Goal: Information Seeking & Learning: Learn about a topic

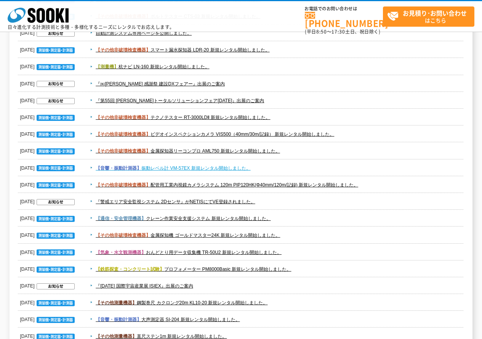
click at [240, 166] on link "【音響・振動計測器】 振動レベル計 VM-57EX 新規レンタル開始しました。" at bounding box center [173, 167] width 155 height 5
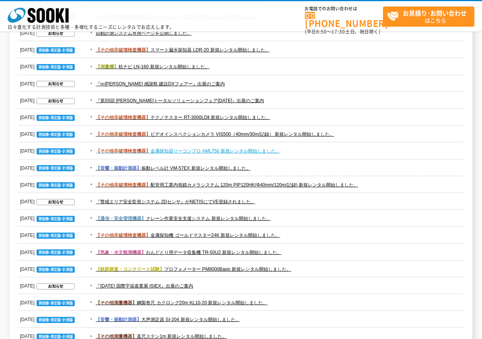
click at [221, 153] on link "【その他非破壊検査機器】 金属探知器リーコンプロ AML750 新規レンタル開始しました。" at bounding box center [188, 150] width 184 height 5
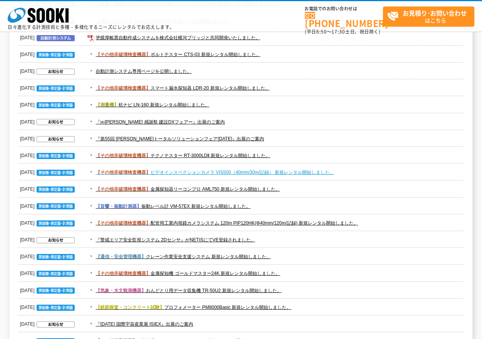
click at [300, 171] on link "【その他非破壊検査機器】 ビデオインスペクションカメラ VIS500（40mm/30m/記録） 新規レンタル開始しました。" at bounding box center [215, 171] width 238 height 5
click at [316, 150] on dd "【その他非破壊検査機器】 テクノテスター RT-3000LDⅡ 新規レンタル開始しました。" at bounding box center [241, 155] width 446 height 17
click at [273, 150] on dd "【その他非破壊検査機器】 テクノテスター RT-3000LDⅡ 新規レンタル開始しました。" at bounding box center [241, 155] width 446 height 17
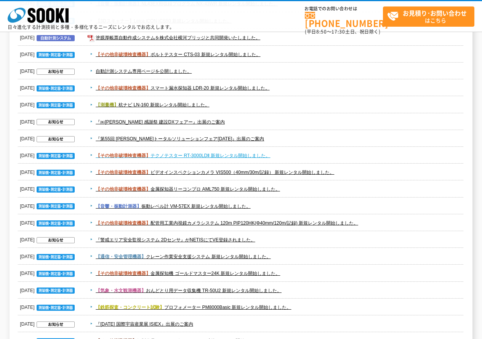
click at [261, 157] on link "【その他非破壊検査機器】 テクノテスター RT-3000LDⅡ 新規レンタル開始しました。" at bounding box center [183, 155] width 174 height 5
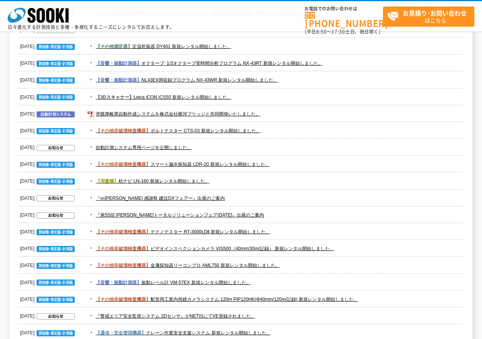
scroll to position [606, 0]
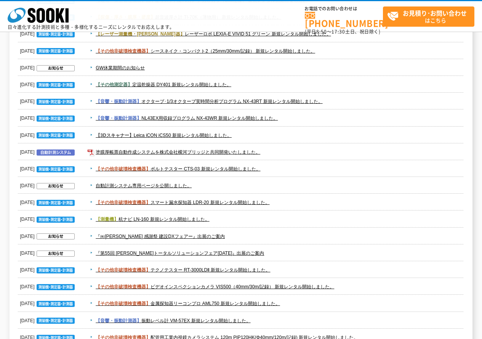
click at [227, 214] on dd "【測量機】 杭ナビ LN-160 新規レンタル開始しました。" at bounding box center [241, 219] width 446 height 17
click at [206, 221] on link "【測量機】 杭ナビ LN-160 新規レンタル開始しました。" at bounding box center [153, 218] width 114 height 5
click at [295, 202] on span "【その他非破壊検査機器】 スマート漏水探知器 LDR-20 新規レンタル開始しました。" at bounding box center [275, 202] width 376 height 9
click at [233, 200] on link "【その他非破壊検査機器】 スマート漏水探知器 LDR-20 新規レンタル開始しました。" at bounding box center [183, 202] width 174 height 5
click at [207, 215] on span "【測量機】 杭ナビ LN-160 新規レンタル開始しました。" at bounding box center [275, 218] width 376 height 9
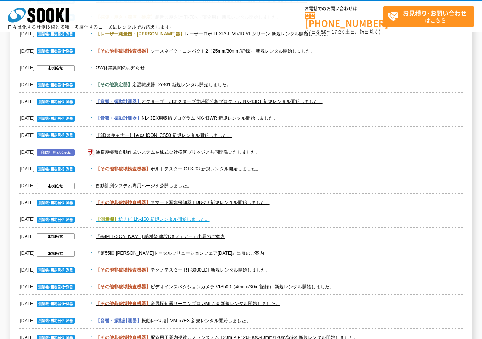
click at [198, 220] on link "【測量機】 杭ナビ LN-160 新規レンタル開始しました。" at bounding box center [153, 218] width 114 height 5
click at [303, 171] on span "【その他非破壊検査機器】 ボルトテスター CTS-03 新規レンタル開始しました。" at bounding box center [275, 168] width 376 height 9
click at [260, 168] on link "【その他非破壊検査機器】 ボルトテスター CTS-03 新規レンタル開始しました。" at bounding box center [178, 168] width 165 height 5
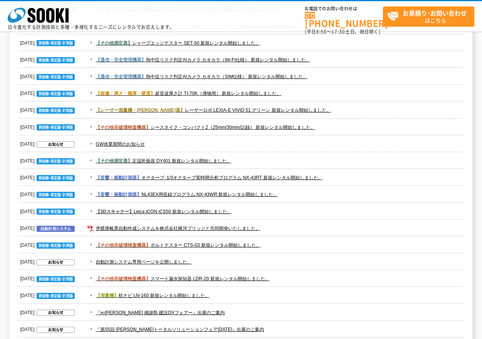
scroll to position [492, 0]
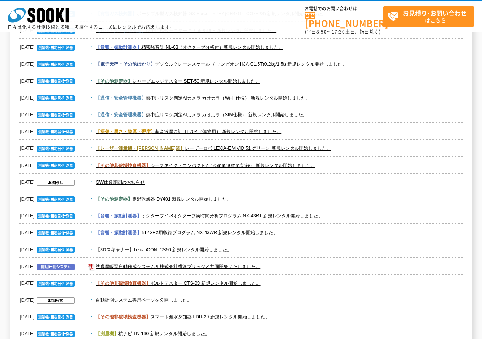
click at [289, 259] on dd "塗膜厚帳票自動作成システムを株式会社横河ブリッジと共同開発いたしました。" at bounding box center [241, 266] width 446 height 17
click at [248, 267] on link "塗膜厚帳票自動作成システムを株式会社横河ブリッジと共同開発いたしました。" at bounding box center [178, 266] width 165 height 5
click at [303, 244] on dd "【3Dスキャナー】 Leica iCON iCS50 新規レンタル開始しました。" at bounding box center [241, 249] width 446 height 17
click at [203, 248] on link "【3Dスキャナー】 Leica iCON iCS50 新規レンタル開始しました。" at bounding box center [164, 249] width 136 height 5
click at [313, 233] on span "【音響・振動計測器】 NL43EX用収録プログラム NX-43WR 新規レンタル開始しました。" at bounding box center [275, 232] width 376 height 9
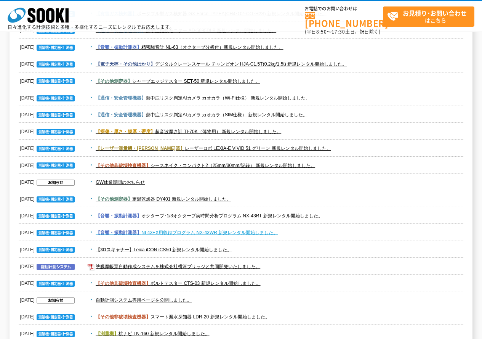
click at [258, 230] on link "【音響・振動計測器】 NL43EX用収録プログラム NX-43WR 新規レンタル開始しました。" at bounding box center [187, 232] width 182 height 5
drag, startPoint x: 341, startPoint y: 214, endPoint x: 294, endPoint y: 213, distance: 47.2
click at [341, 213] on span "【音響・振動計測器】 オクターブ･1/3オクターブ実時間分析プログラム NX-43RT 新規レンタル開始しました。" at bounding box center [275, 215] width 376 height 9
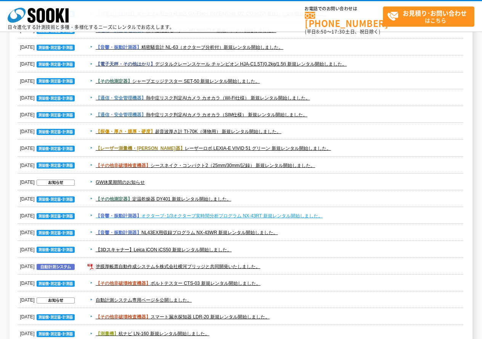
click at [294, 213] on link "【音響・振動計測器】 オクターブ･1/3オクターブ実時間分析プログラム NX-43RT 新規レンタル開始しました。" at bounding box center [209, 215] width 227 height 5
click at [252, 196] on span "【その他測定器】 定温乾燥器 DY401 新規レンタル開始しました。" at bounding box center [275, 198] width 376 height 9
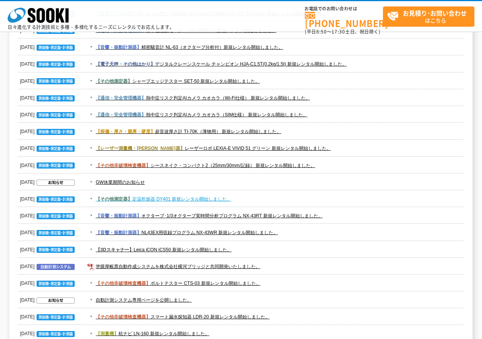
click at [217, 197] on link "【その他測定器】 定温乾燥器 DY401 新規レンタル開始しました。" at bounding box center [164, 198] width 136 height 5
click at [333, 161] on span "【その他非破壊検査機器】 シースネイク・コンパクト2（25mm/30mm/記録） 新規レンタル開始しました。" at bounding box center [275, 165] width 376 height 9
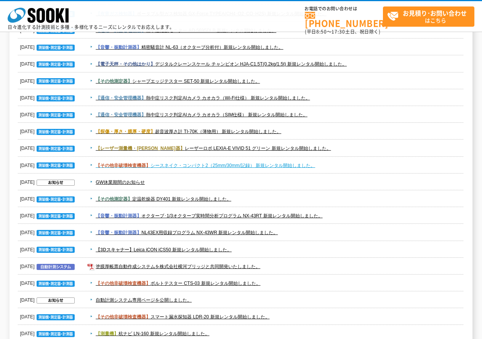
click at [307, 164] on link "【その他非破壊検査機器】 シースネイク・コンパクト2（25mm/30mm/記録） 新規レンタル開始しました。" at bounding box center [205, 165] width 219 height 5
click at [330, 149] on span "【レーザー測量機・墨出器】 レーザーロボ LEXIA-E VIVID 51 グリーン 新規レンタル開始しました。" at bounding box center [275, 148] width 376 height 9
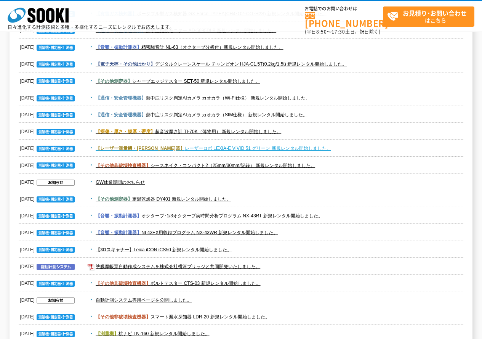
click at [295, 148] on link "【レーザー測量機・墨出器】 レーザーロボ LEXIA-E VIVID 51 グリーン 新規レンタル開始しました。" at bounding box center [213, 147] width 235 height 5
click at [302, 133] on span "【探傷・厚さ・膜厚・硬度】 超音波厚さ計 TI-70K（薄物用） 新規レンタル開始しました。" at bounding box center [275, 131] width 376 height 9
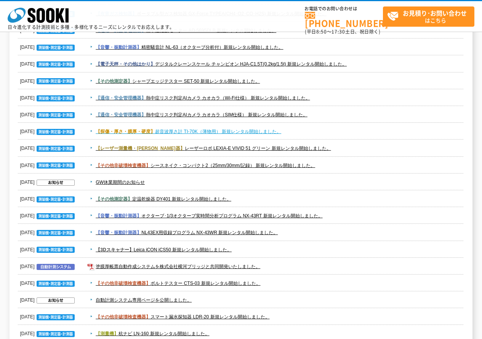
click at [275, 132] on link "【探傷・厚さ・膜厚・硬度】 超音波厚さ計 TI-70K（薄物用） 新規レンタル開始しました。" at bounding box center [188, 131] width 185 height 5
click at [321, 115] on span "【通信・安全管理機器】 熱中症リスク判定AIカメラ カオカラ（SIM仕様） 新規レンタル開始しました。" at bounding box center [275, 114] width 376 height 9
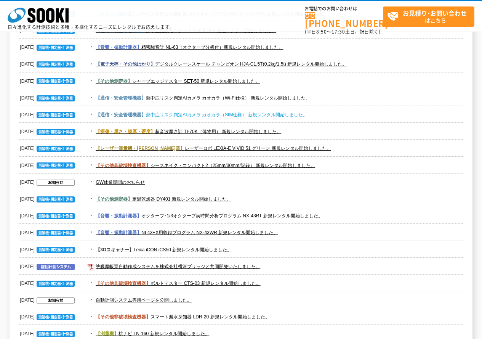
click at [307, 114] on link "【通信・安全管理機器】 熱中症リスク判定AIカメラ カオカラ（SIM仕様） 新規レンタル開始しました。" at bounding box center [202, 114] width 212 height 5
click at [334, 98] on span "【通信・安全管理機器】 熱中症リスク判定AIカメラ カオカラ（Wi-Fi仕様） 新規レンタル開始しました。" at bounding box center [275, 97] width 376 height 9
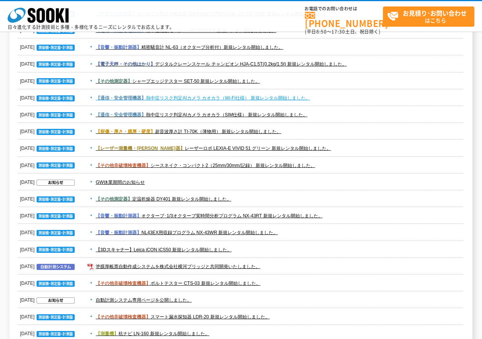
click at [268, 98] on link "【通信・安全管理機器】 熱中症リスク判定AIカメラ カオカラ（Wi-Fi仕様） 新規レンタル開始しました。" at bounding box center [203, 97] width 214 height 5
click at [288, 82] on span "【その他測定器】 シャープエッジテスター SET-50 新規レンタル開始しました。" at bounding box center [275, 81] width 376 height 9
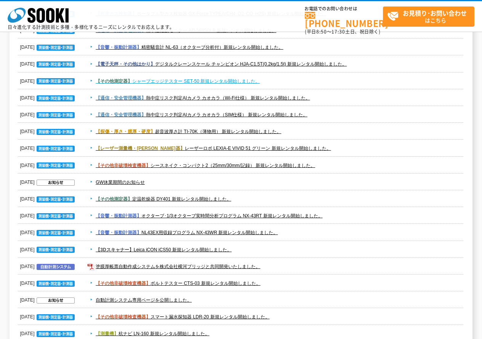
click at [251, 82] on link "【その他測定器】 シャープエッジテスター SET-50 新規レンタル開始しました。" at bounding box center [178, 80] width 164 height 5
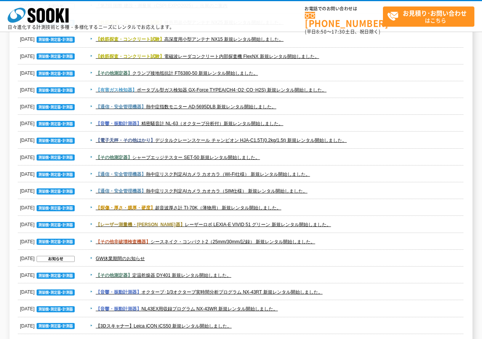
scroll to position [377, 0]
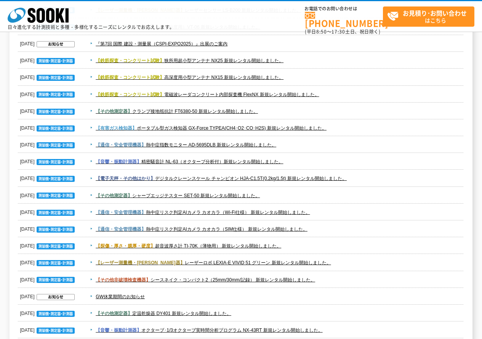
click at [376, 173] on dd "【電子天秤・その他はかり】 デジタルクレーンスケール チャンピオン HJA-C1.5T(0.2kg/1.5t) 新規レンタル開始しました。" at bounding box center [241, 178] width 446 height 17
click at [322, 176] on link "【電子天秤・その他はかり】 デジタルクレーンスケール チャンピオン HJA-C1.5T(0.2kg/1.5t) 新規レンタル開始しました。" at bounding box center [221, 178] width 251 height 5
click at [313, 162] on span "【音響・振動計測器】 精密騒音計 NL-63（オクターブ分析付）新規レンタル開始しました。" at bounding box center [275, 161] width 376 height 9
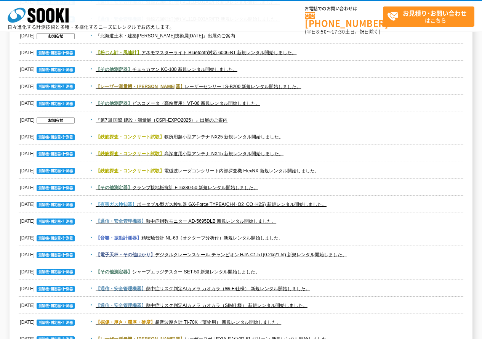
scroll to position [263, 0]
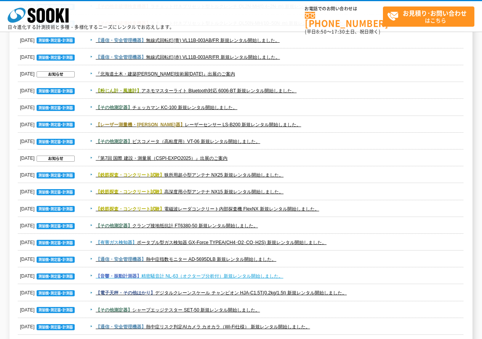
click at [277, 275] on link "【音響・振動計測器】 精密騒音計 NL-63（オクターブ分析付）新規レンタル開始しました。" at bounding box center [189, 275] width 187 height 5
click at [287, 257] on span "【通信・安全管理機器】 熱中症指数モニター AD-5695DLB 新規レンタル開始しました。" at bounding box center [275, 258] width 376 height 9
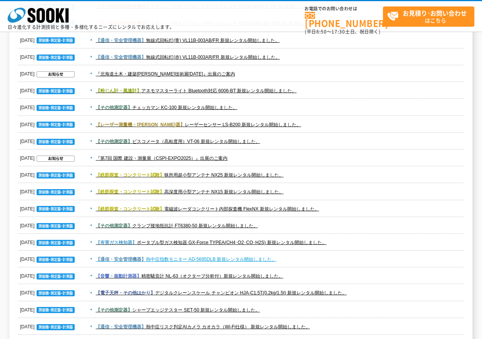
click at [269, 256] on link "【通信・安全管理機器】 熱中症指数モニター AD-5695DLB 新規レンタル開始しました。" at bounding box center [186, 258] width 181 height 5
click at [347, 245] on span "【有害ガス検知器】 ポータブル型ガス検知器 GX-Force TYPEA(CH4･O2･CO･H2S) 新規レンタル開始しました。" at bounding box center [275, 242] width 376 height 9
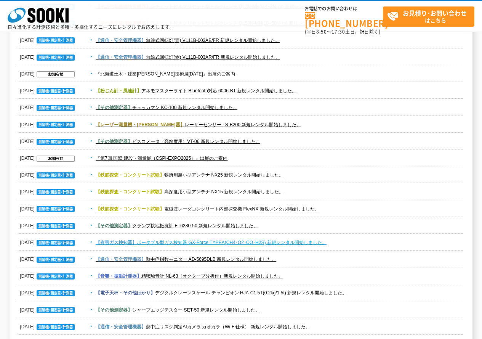
click at [318, 243] on link "【有害ガス検知器】 ポータブル型ガス検知器 GX-Force TYPEA(CH4･O2･CO･H2S) 新規レンタル開始しました。" at bounding box center [211, 242] width 231 height 5
click at [344, 227] on span "【その他測定器】 クランプ接地抵抗計 FT6380-50 新規レンタル開始しました。" at bounding box center [275, 225] width 376 height 9
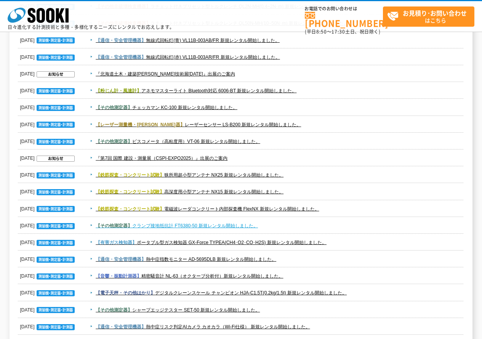
click at [247, 227] on link "【その他測定器】 クランプ接地抵抗計 FT6380-50 新規レンタル開始しました。" at bounding box center [177, 225] width 162 height 5
click at [344, 213] on span "【鉄筋探査・コンクリート試験】 電磁波レーダコンクリート内部探査機 FlexNX 新規レンタル開始しました。" at bounding box center [275, 208] width 376 height 9
click at [315, 213] on span "【鉄筋探査・コンクリート試験】 電磁波レーダコンクリート内部探査機 FlexNX 新規レンタル開始しました。" at bounding box center [275, 208] width 376 height 9
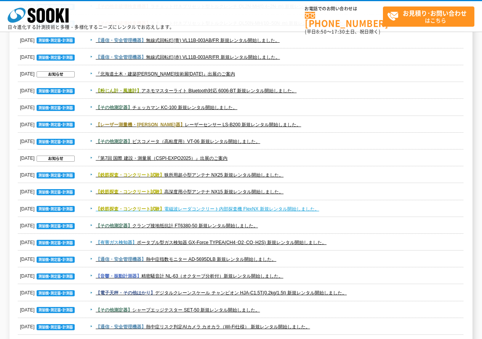
click at [311, 208] on link "【鉄筋探査・コンクリート試験】 電磁波レーダコンクリート内部探査機 FlexNX 新規レンタル開始しました。" at bounding box center [207, 208] width 223 height 5
click at [317, 190] on span "【鉄筋探査・コンクリート試験】 高深度用小型アンテナ NX15 新規レンタル開始しました。" at bounding box center [275, 191] width 376 height 9
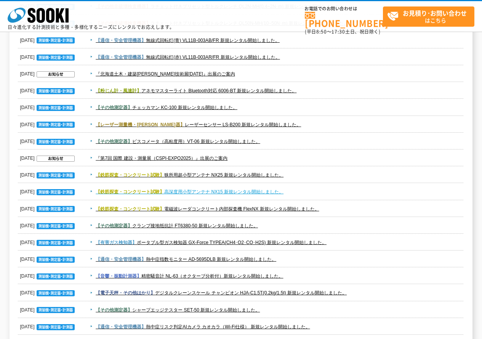
click at [257, 193] on link "【鉄筋探査・コンクリート試験】 高深度用小型アンテナ NX15 新規レンタル開始しました。" at bounding box center [190, 191] width 188 height 5
click at [321, 175] on span "【鉄筋探査・コンクリート試験】 狭所用超小型アンテナ NX25 新規レンタル開始しました。" at bounding box center [275, 174] width 376 height 9
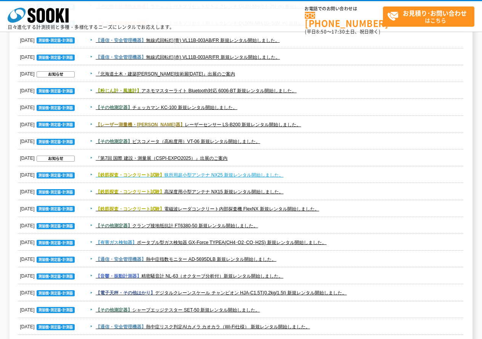
click at [273, 177] on link "【鉄筋探査・コンクリート試験】 狭所用超小型アンテナ NX25 新規レンタル開始しました。" at bounding box center [190, 174] width 188 height 5
click at [284, 159] on span "『第7回 国際 建設・測量展（CSPI-EXPO2025）』出展のご案内" at bounding box center [275, 157] width 376 height 9
click at [283, 140] on span "【その他測定器】 ビスコメータ（高粘度用）VT-06 新規レンタル開始しました。" at bounding box center [275, 141] width 376 height 9
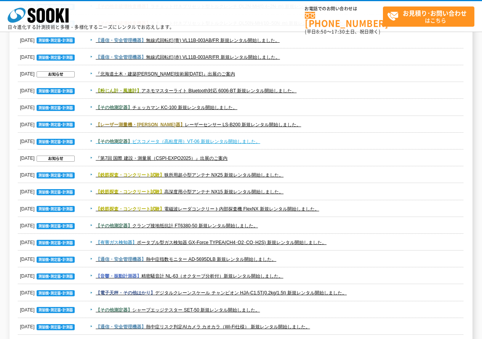
click at [257, 139] on link "【その他測定器】 ビスコメータ（高粘度用）VT-06 新規レンタル開始しました。" at bounding box center [178, 141] width 165 height 5
click at [286, 127] on span "【レーザー測量機・墨出器】 レーザーセンサー LS-B200 新規レンタル開始しました。" at bounding box center [275, 124] width 376 height 9
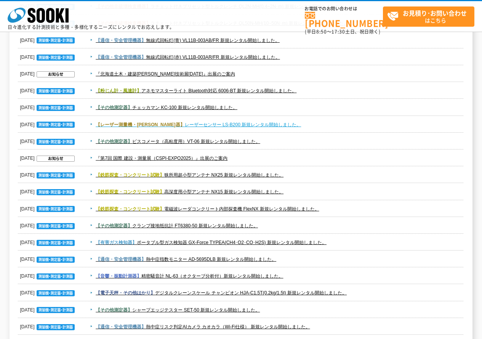
click at [255, 126] on link "【レーザー測量機・墨出器】 レーザーセンサー LS-B200 新規レンタル開始しました。" at bounding box center [198, 124] width 205 height 5
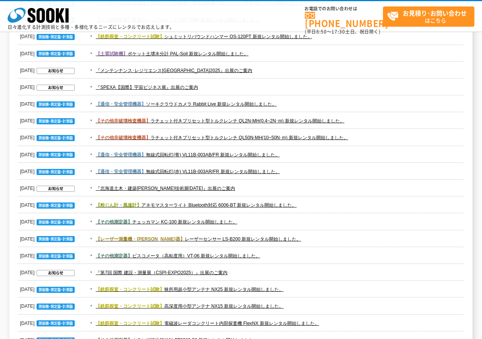
click at [273, 226] on span "【その他測定器】 チェッカマン KC-100 新規レンタル開始しました。" at bounding box center [275, 221] width 376 height 9
click at [228, 223] on link "【その他測定器】 チェッカマン KC-100 新規レンタル開始しました。" at bounding box center [167, 221] width 142 height 5
drag, startPoint x: 344, startPoint y: 203, endPoint x: 290, endPoint y: 203, distance: 53.7
click at [343, 203] on span "【粉じん計・風速計】 アネモマスターライト Bluetooth対応 6006-BT 新規レンタル開始しました。" at bounding box center [275, 204] width 376 height 9
click at [290, 203] on link "【粉じん計・風速計】 アネモマスターライト Bluetooth対応 6006-BT 新規レンタル開始しました。" at bounding box center [196, 204] width 201 height 5
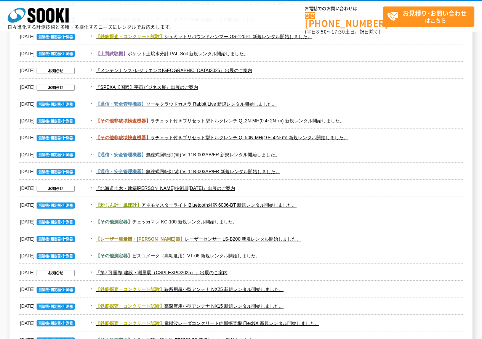
click at [298, 171] on span "【通信・安全管理機器】 無線式回転灯(赤) VL11B-003AR/FR 新規レンタル開始しました。" at bounding box center [275, 171] width 376 height 9
click at [270, 174] on link "【通信・安全管理機器】 無線式回転灯(赤) VL11B-003AR/FR 新規レンタル開始しました。" at bounding box center [188, 171] width 184 height 5
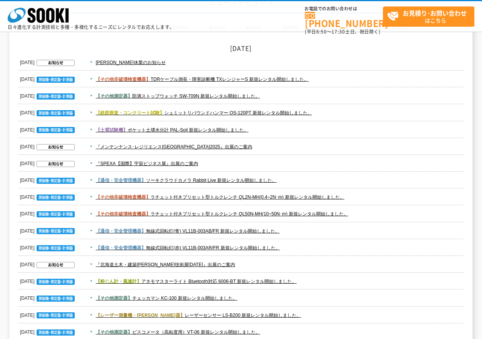
click at [311, 230] on span "【通信・安全管理機器】 無線式回転灯(青) VL11B-003AB/FR 新規レンタル開始しました。" at bounding box center [275, 230] width 376 height 9
click at [264, 230] on link "【通信・安全管理機器】 無線式回転灯(青) VL11B-003AB/FR 新規レンタル開始しました。" at bounding box center [188, 230] width 184 height 5
click at [367, 220] on dd "【その他非破壊検査機器】 ラチェット付きプリセット型トルクレンチ QL50N-MH(10~50N･m) 新規レンタル開始しました。" at bounding box center [241, 213] width 446 height 17
click at [348, 213] on link "【その他非破壊検査機器】 ラチェット付きプリセット型トルクレンチ QL50N-MH(10~50N･m) 新規レンタル開始しました。" at bounding box center [222, 213] width 253 height 5
drag, startPoint x: 357, startPoint y: 200, endPoint x: 342, endPoint y: 195, distance: 15.4
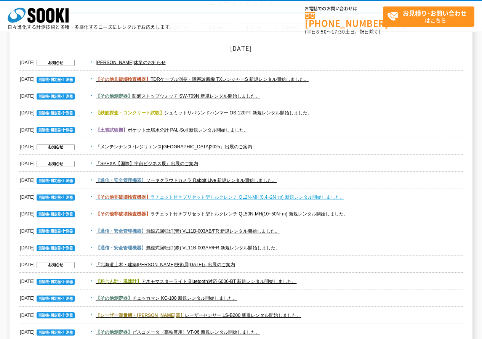
click at [355, 198] on span "【その他非破壊検査機器】 ラチェット付きプリセット型トルクレンチ QL2N-MH(0.4~2N･m) 新規レンタル開始しました。" at bounding box center [275, 196] width 376 height 9
click at [342, 195] on link "【その他非破壊検査機器】 ラチェット付きプリセット型トルクレンチ QL2N-MH(0.4~2N･m) 新規レンタル開始しました。" at bounding box center [220, 196] width 248 height 5
click at [336, 179] on span "【通信・安全管理機器】 ソーキクラウドカメラ Rabbit Live 新規レンタル開始しました。" at bounding box center [275, 180] width 376 height 9
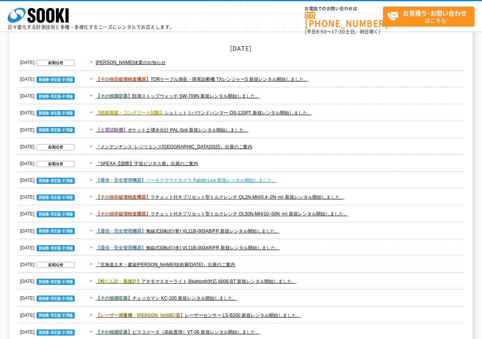
click at [265, 180] on link "【通信・安全管理機器】 ソーキクラウドカメラ Rabbit Live 新規レンタル開始しました。" at bounding box center [186, 179] width 181 height 5
click at [236, 159] on span "『SPEXA【国際】宇宙ビジネス展』出展のご案内" at bounding box center [275, 163] width 376 height 9
click at [240, 148] on span "『メンテンナンス･レジリエンスTOKYO2025』出展のご案内" at bounding box center [275, 146] width 376 height 9
click at [254, 131] on span "【土質試験機】 ポケット土壌水分計 PAL-Soil 新規レンタル開始しました。" at bounding box center [275, 129] width 376 height 9
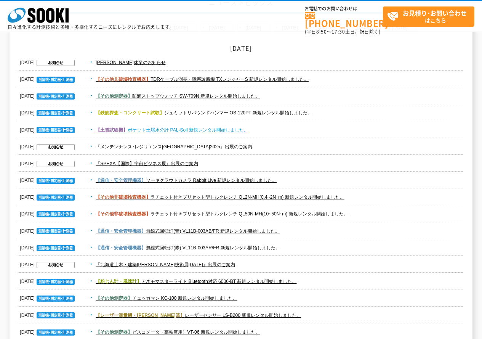
click at [246, 131] on link "【土質試験機】 ポケット土壌水分計 PAL-Soil 新規レンタル開始しました。" at bounding box center [172, 129] width 153 height 5
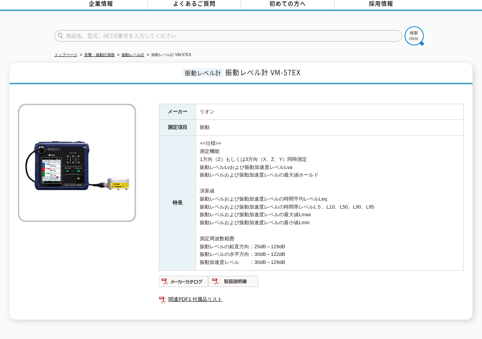
scroll to position [76, 0]
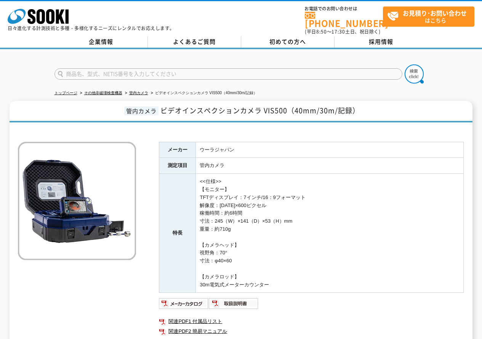
scroll to position [38, 0]
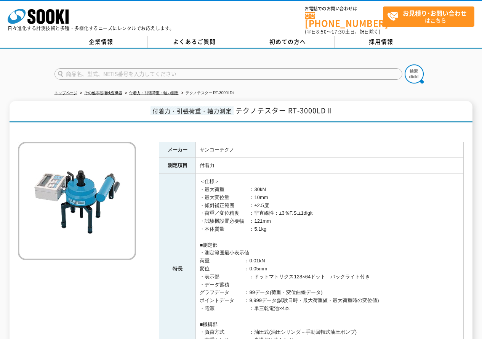
scroll to position [142, 0]
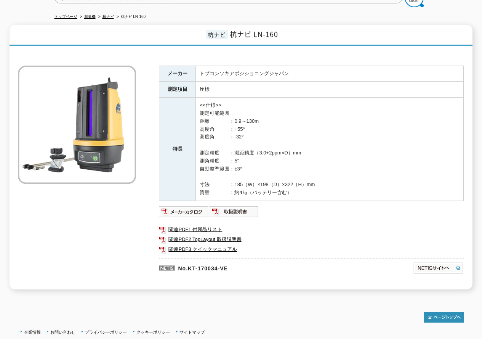
scroll to position [100, 0]
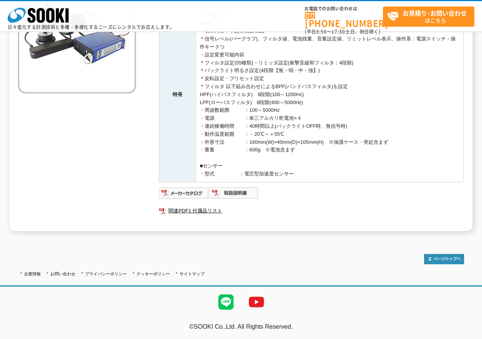
scroll to position [55, 0]
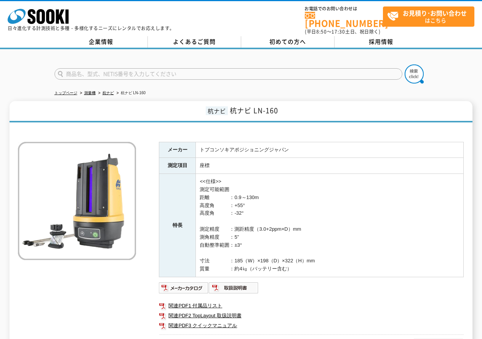
scroll to position [38, 0]
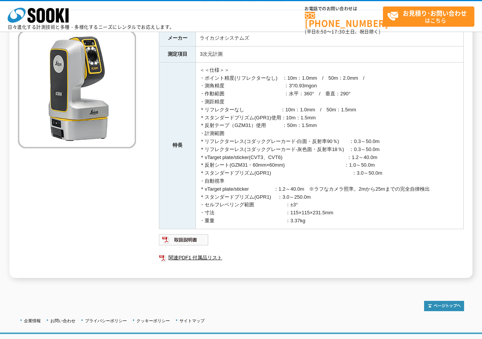
scroll to position [114, 0]
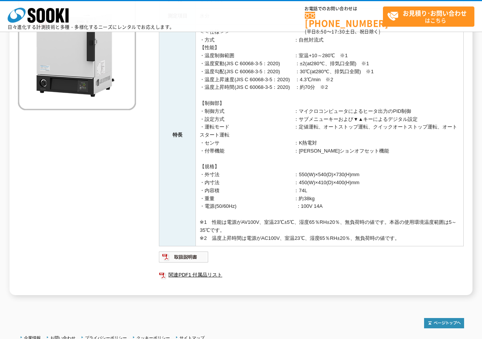
scroll to position [76, 0]
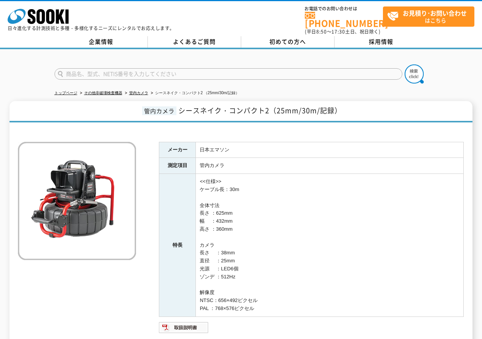
scroll to position [38, 0]
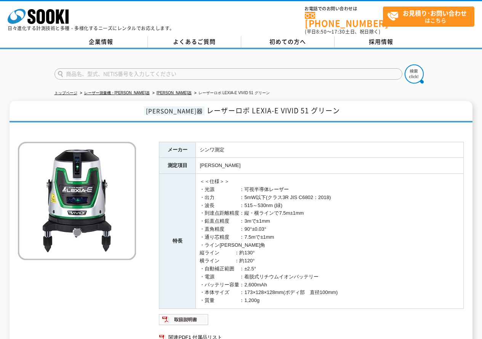
scroll to position [76, 0]
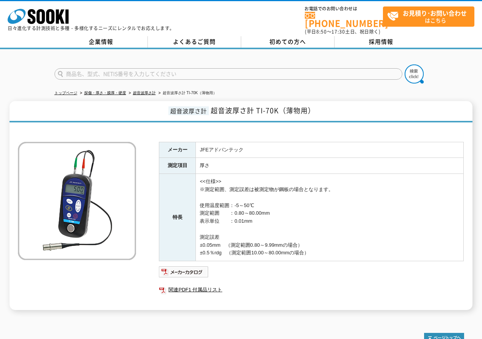
scroll to position [38, 0]
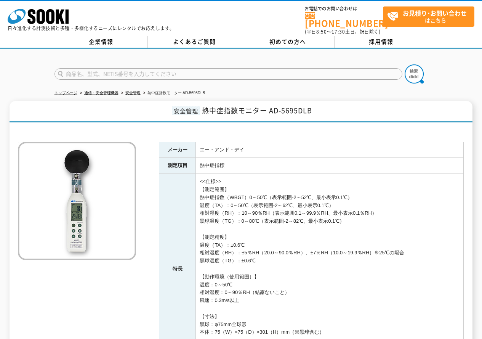
scroll to position [76, 0]
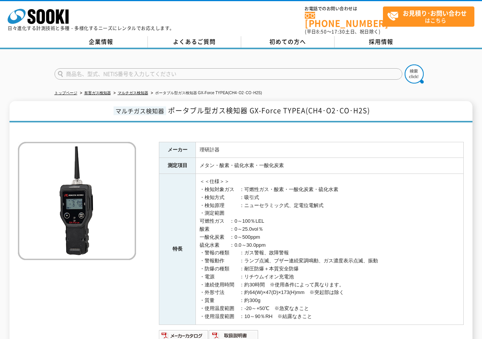
scroll to position [76, 0]
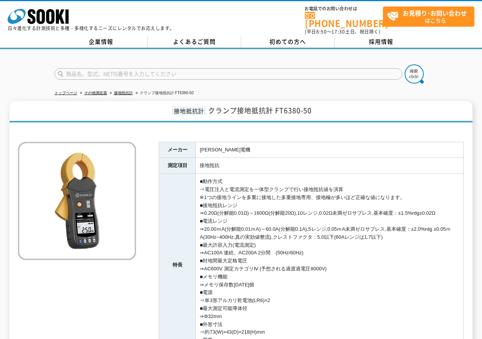
scroll to position [139, 0]
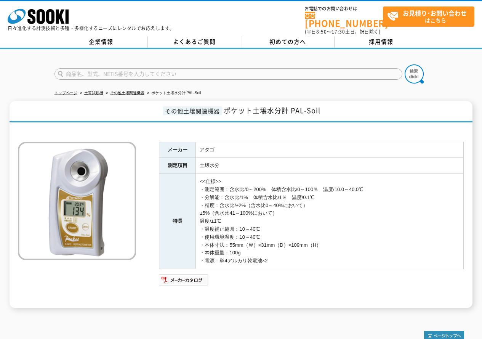
drag, startPoint x: 301, startPoint y: 102, endPoint x: 299, endPoint y: 105, distance: 4.1
click at [301, 105] on span "ポケット土壌水分計 PAL-Soil" at bounding box center [272, 110] width 97 height 10
click at [296, 105] on span "ポケット土壌水分計 PAL-Soil" at bounding box center [272, 110] width 97 height 10
drag, startPoint x: 291, startPoint y: 107, endPoint x: 341, endPoint y: 107, distance: 49.9
click at [341, 107] on h1 "その他土壌関連機器 ポケット土壌水分計 PAL-Soil" at bounding box center [241, 111] width 462 height 21
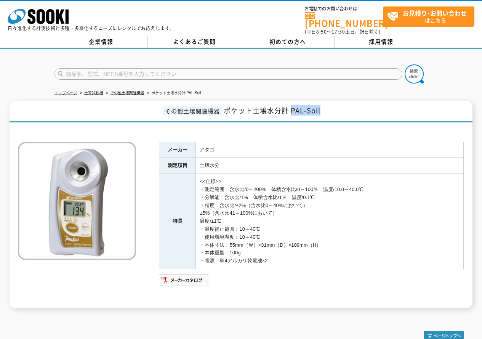
copy span "PAL-Soil"
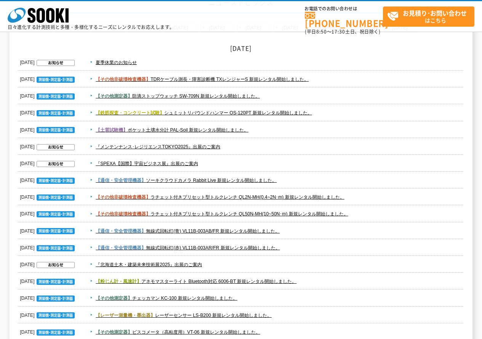
click at [293, 119] on dd "【鉄筋探査・コンクリート試験】 シュミットリバウンドハンマー OS-120PT 新規レンタル開始しました。" at bounding box center [241, 112] width 446 height 17
click at [291, 111] on link "【鉄筋探査・コンクリート試験】 シュミットリバウンドハンマー OS-120PT 新規レンタル開始しました。" at bounding box center [204, 112] width 216 height 5
click at [246, 98] on link "【その他測定器】 防滴ストップウォッチ SW-709N 新規レンタル開始しました。" at bounding box center [178, 95] width 164 height 5
click at [238, 72] on dd "【その他非破壊検査機器】 TDRケーブル測長・障害診断機 TXレンジャーS 新規レンタル開始しました。" at bounding box center [241, 79] width 446 height 17
click at [238, 80] on link "【その他非破壊検査機器】 TDRケーブル測長・障害診断機 TXレンジャーS 新規レンタル開始しました。" at bounding box center [202, 79] width 213 height 5
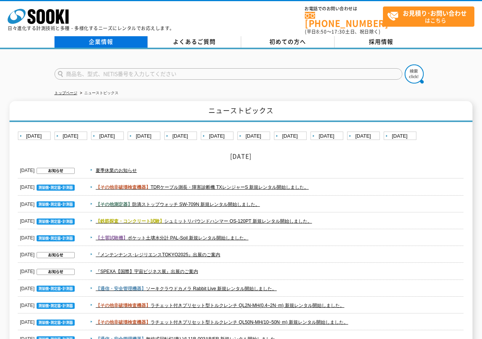
click at [100, 40] on link "企業情報" at bounding box center [100, 41] width 93 height 11
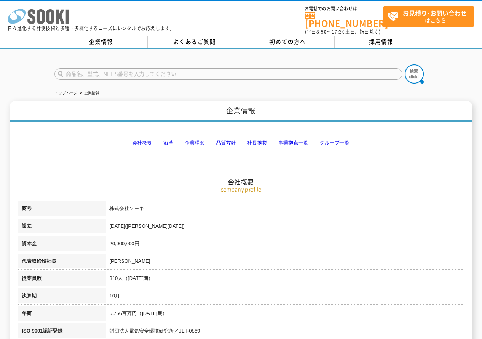
click at [53, 20] on icon at bounding box center [50, 16] width 8 height 15
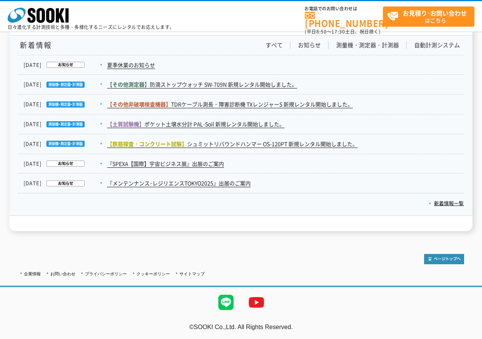
scroll to position [1166, 0]
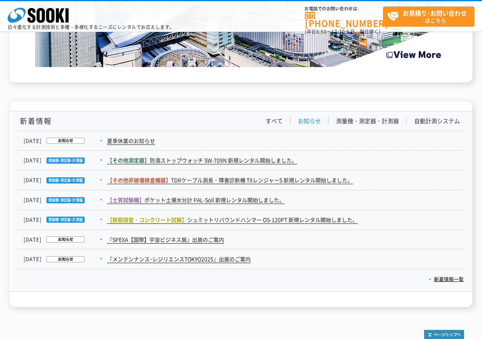
click at [311, 121] on link "お知らせ" at bounding box center [309, 121] width 23 height 8
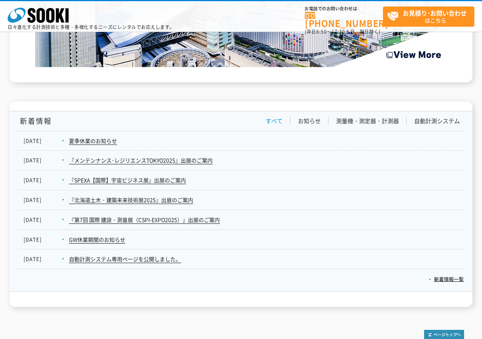
click at [281, 121] on link "すべて" at bounding box center [273, 121] width 17 height 8
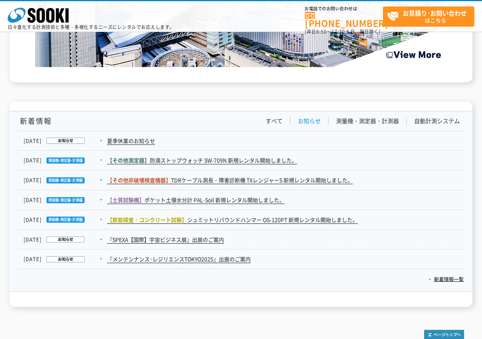
click at [312, 122] on link "お知らせ" at bounding box center [309, 121] width 23 height 8
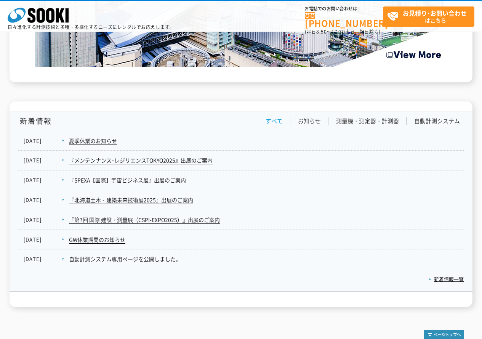
click at [281, 122] on link "すべて" at bounding box center [273, 121] width 17 height 8
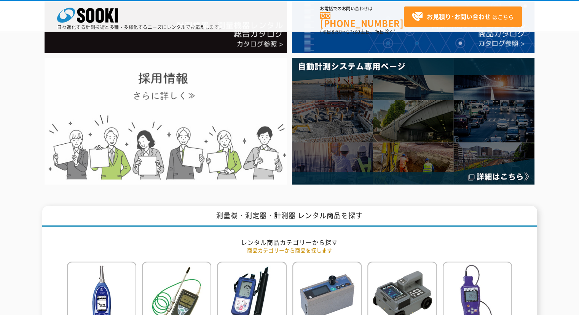
scroll to position [0, 0]
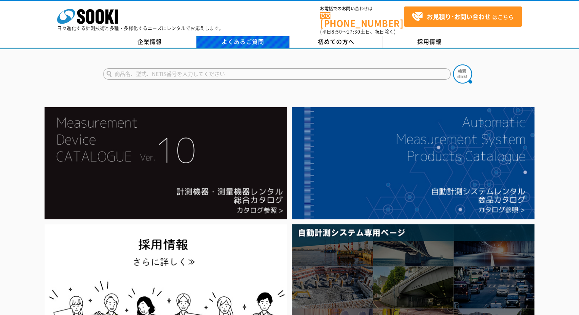
click at [254, 42] on link "よくあるご質問" at bounding box center [243, 41] width 93 height 11
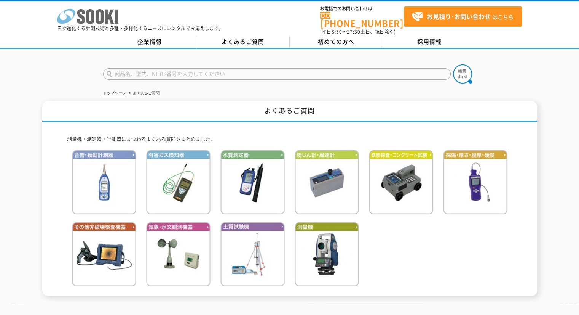
click at [82, 19] on icon at bounding box center [81, 16] width 8 height 15
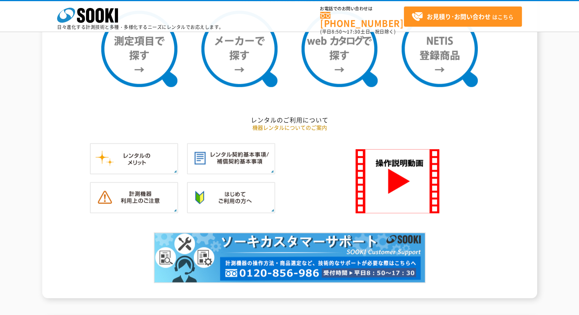
scroll to position [647, 0]
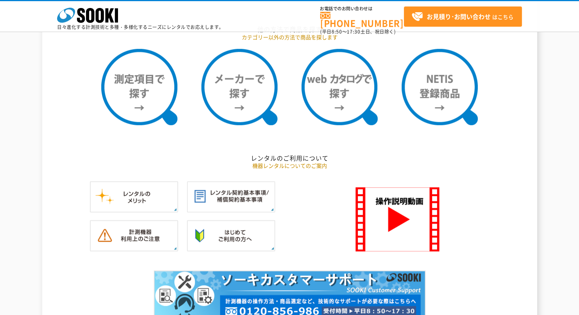
click at [484, 159] on h2 "レンタルのご利用について" at bounding box center [290, 158] width 446 height 8
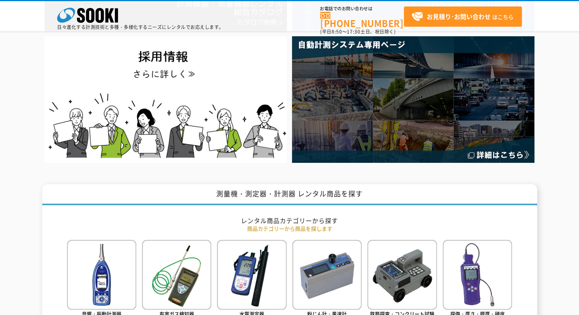
scroll to position [0, 0]
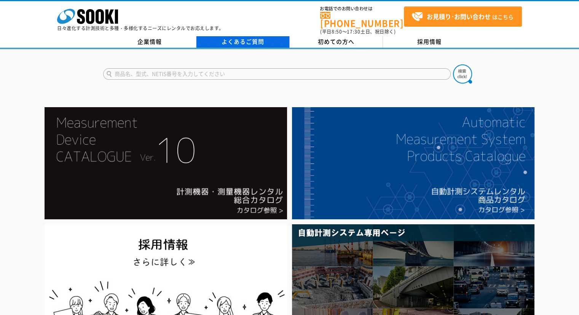
click at [249, 36] on link "よくあるご質問" at bounding box center [243, 41] width 93 height 11
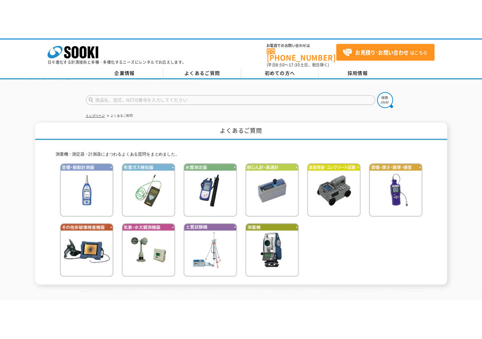
scroll to position [38, 0]
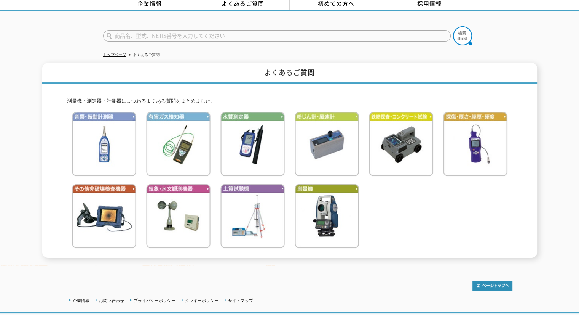
click at [542, 191] on div "よくあるご質問 測量機・測定器・計測器にまつわるよくある質問をまとめました。" at bounding box center [289, 160] width 579 height 195
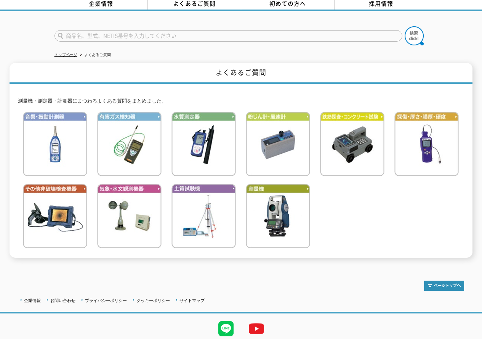
scroll to position [0, 0]
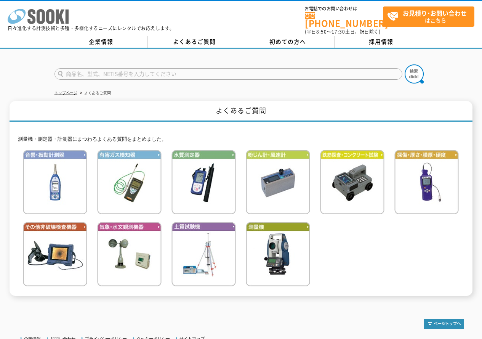
drag, startPoint x: 37, startPoint y: 24, endPoint x: 40, endPoint y: 21, distance: 4.3
click at [37, 23] on icon "株式会社 ソーキ" at bounding box center [38, 16] width 61 height 15
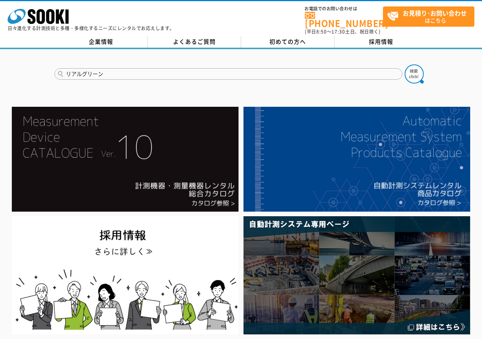
type input "リアルグリーン"
click at [404, 64] on button at bounding box center [413, 73] width 19 height 19
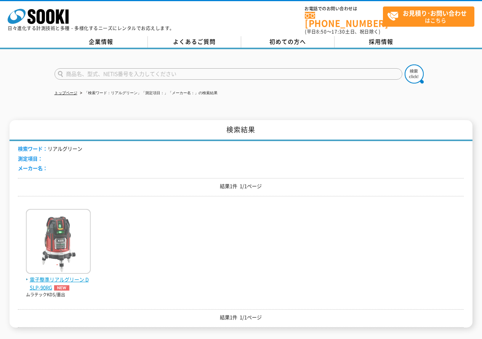
click at [78, 263] on img at bounding box center [58, 242] width 65 height 67
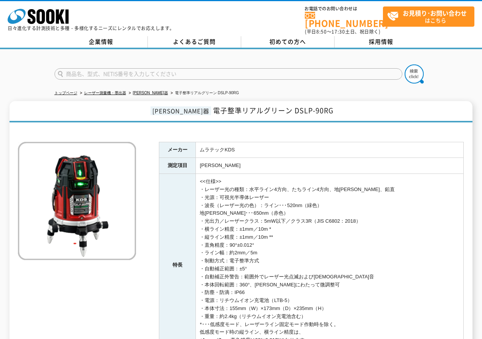
click at [58, 27] on p "日々進化する計測技術と多種・多様化するニーズにレンタルでお応えします。" at bounding box center [91, 28] width 167 height 5
click at [32, 16] on icon at bounding box center [31, 16] width 8 height 15
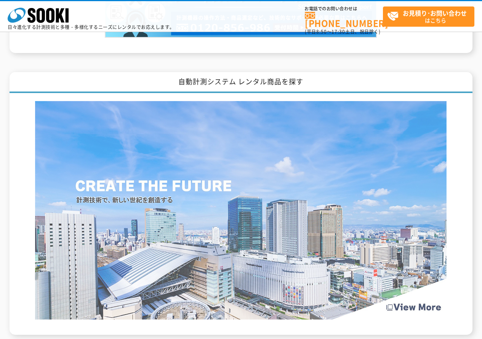
scroll to position [1143, 0]
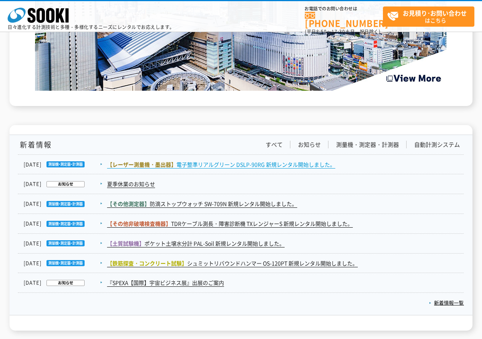
click at [264, 166] on link "【レーザー測量機・[PERSON_NAME]器】 電子整準リアルグリーン DSLP-90RG 新規レンタル開始しました。" at bounding box center [221, 164] width 228 height 8
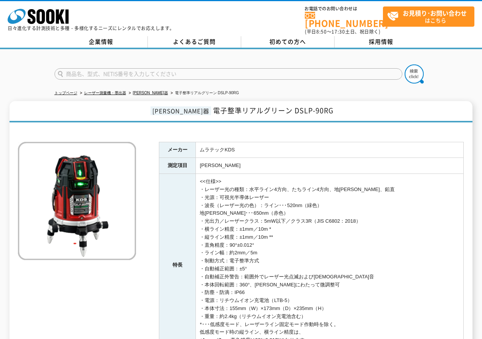
click at [200, 10] on div "株式会社 ソーキ spMenu 日々進化する計測技術と多種・多様化するニーズにレンタルでお応えします。 お電話でのお問い合わせは 0120-856-990 (…" at bounding box center [241, 18] width 482 height 34
click at [44, 19] on icon at bounding box center [41, 16] width 8 height 15
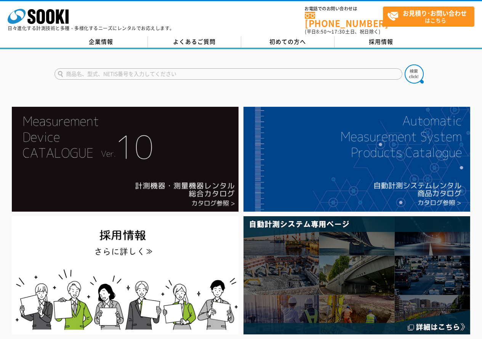
click at [224, 70] on input "text" at bounding box center [228, 73] width 348 height 11
type input "ポータブル型"
click at [404, 64] on button at bounding box center [413, 73] width 19 height 19
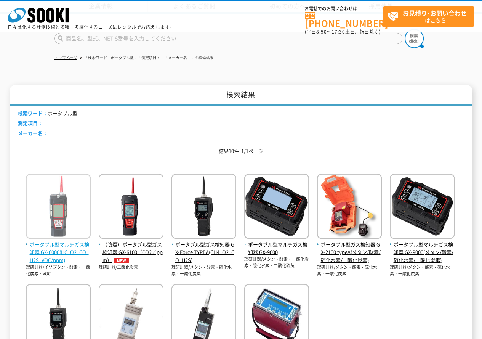
scroll to position [76, 0]
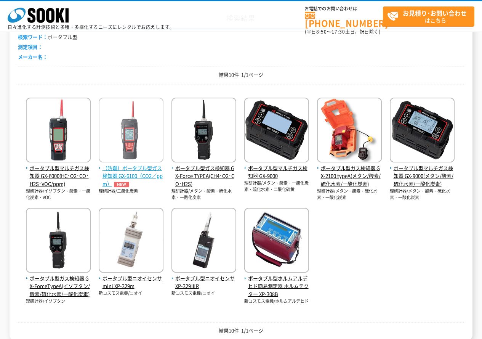
click at [139, 171] on span "（防爆）ポータブル型ガス検知器 GX-6100（CO2／ppm）" at bounding box center [131, 176] width 65 height 24
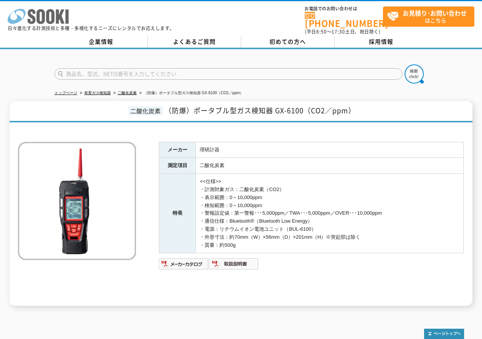
click at [66, 20] on rect at bounding box center [67, 17] width 3 height 14
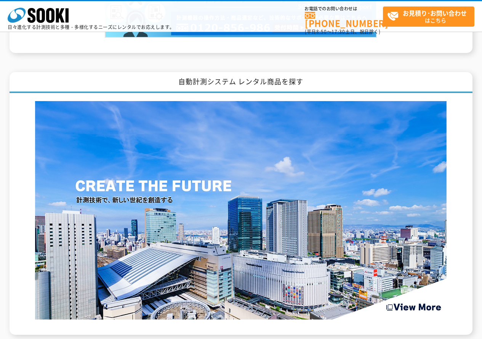
scroll to position [1066, 0]
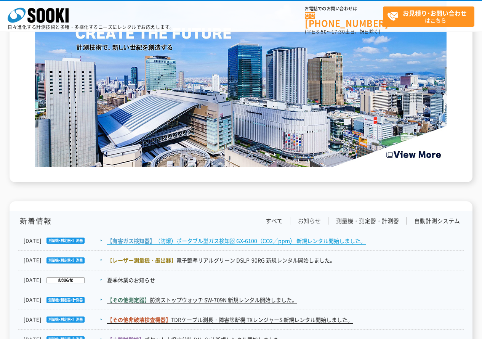
click at [202, 241] on link "【有害ガス検知器】 （防爆）ポータブル型ガス検知器 GX-6100（CO2／ppm） 新規レンタル開始しました。" at bounding box center [236, 241] width 259 height 8
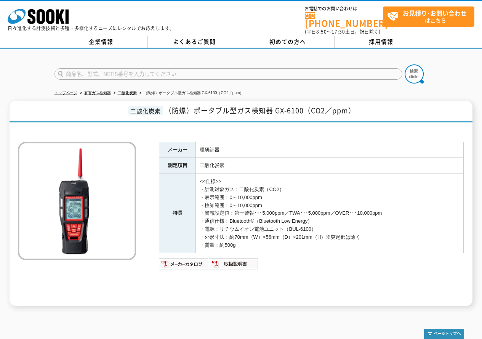
click at [208, 8] on div "株式会社 ソーキ spMenu 日々進化する計測技術と多種・多様化するニーズにレンタルでお応えします。 お電話でのお問い合わせは [PHONE_NUMBER]…" at bounding box center [241, 18] width 482 height 34
